Goal: Navigation & Orientation: Find specific page/section

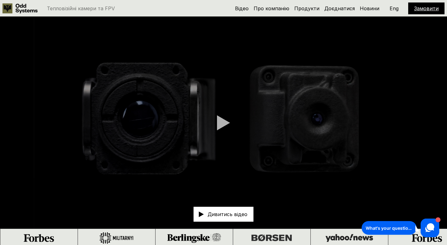
click at [396, 8] on p "Eng" at bounding box center [394, 8] width 9 height 5
click at [395, 10] on p "Укр" at bounding box center [394, 8] width 9 height 5
click at [396, 9] on p "Eng" at bounding box center [394, 8] width 9 height 5
click at [396, 9] on p "Укр" at bounding box center [394, 8] width 9 height 5
click at [396, 2] on div "Тепловізійні камери та FPV Відео Про компанію Продукти Доєднатися Новини Замови…" at bounding box center [223, 8] width 447 height 17
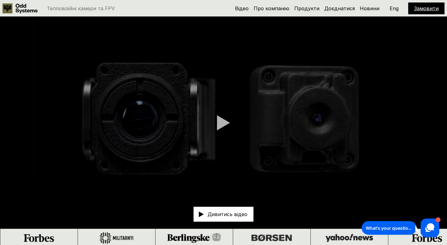
click at [395, 7] on p "Eng" at bounding box center [394, 8] width 9 height 5
click at [396, 6] on p "Укр" at bounding box center [394, 8] width 9 height 5
